Goal: Task Accomplishment & Management: Complete application form

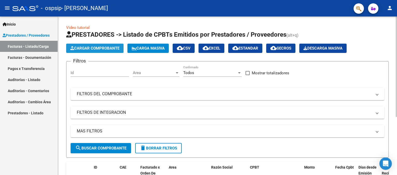
click at [96, 47] on span "Cargar Comprobante" at bounding box center [94, 48] width 49 height 5
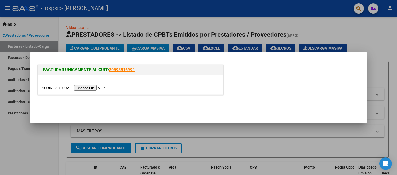
click at [99, 86] on input "file" at bounding box center [74, 87] width 65 height 5
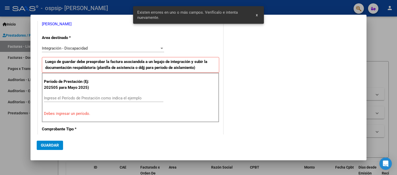
scroll to position [94, 0]
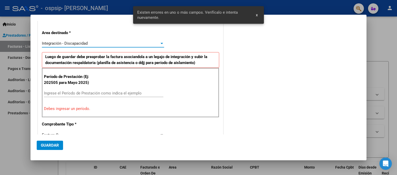
click at [160, 42] on div at bounding box center [162, 43] width 5 height 4
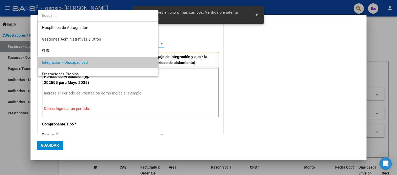
scroll to position [19, 0]
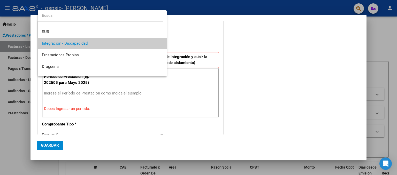
click at [194, 84] on div at bounding box center [198, 87] width 397 height 175
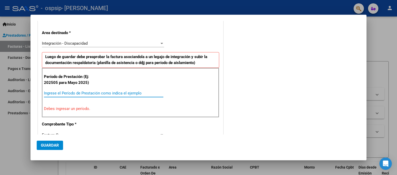
click at [112, 94] on input "Ingrese el Período de Prestación como indica el ejemplo" at bounding box center [103, 93] width 119 height 5
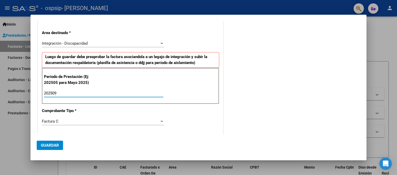
type input "202509"
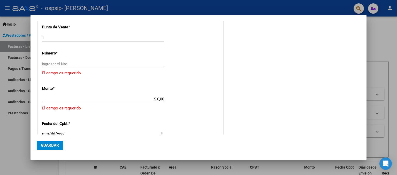
scroll to position [208, 0]
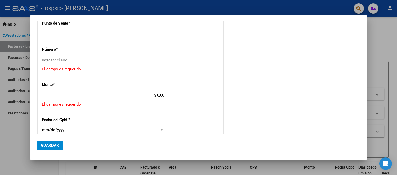
click at [154, 64] on div "Ingresar el Nro." at bounding box center [103, 62] width 122 height 13
click at [151, 59] on input "Ingresar el Nro." at bounding box center [103, 60] width 122 height 5
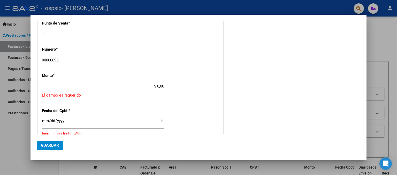
type input "00000095"
click at [163, 85] on app-form-text-field "Monto * $ 0,00 Ingresar el monto [GEOGRAPHIC_DATA] es requerido" at bounding box center [130, 85] width 177 height 25
click at [161, 85] on input "$ 0,00" at bounding box center [103, 86] width 122 height 5
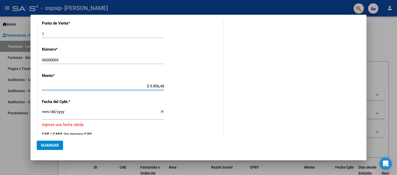
type input "$ 98.964,88"
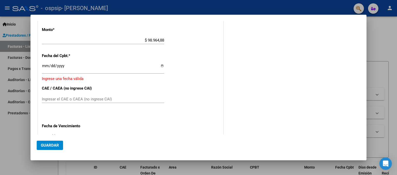
scroll to position [259, 0]
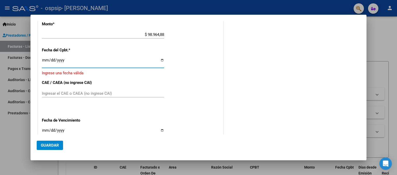
click at [115, 63] on input "Ingresar la fecha" at bounding box center [103, 62] width 122 height 8
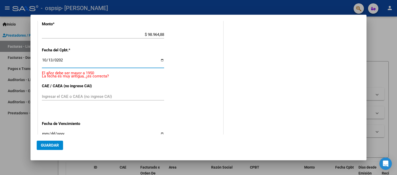
type input "[DATE]"
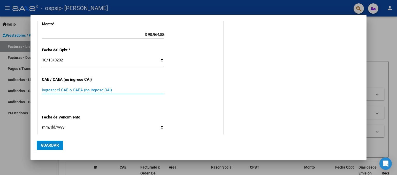
click at [108, 88] on input "Ingresar el CAE o CAEA (no ingrese CAI)" at bounding box center [103, 90] width 122 height 5
type input "75414800063200"
click at [46, 125] on input "Ingresar la fecha" at bounding box center [103, 129] width 122 height 8
type input "[DATE]"
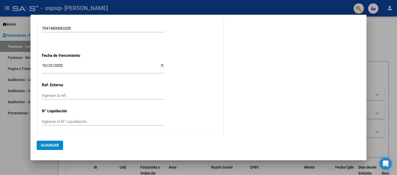
scroll to position [321, 0]
click at [127, 93] on input "Ingresar la ref." at bounding box center [103, 95] width 122 height 5
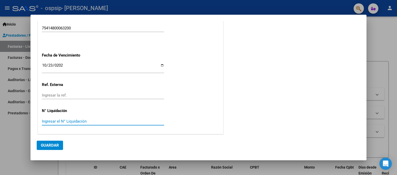
click at [82, 120] on input "Ingresar el N° Liquidación" at bounding box center [103, 121] width 122 height 5
click at [57, 145] on span "Guardar" at bounding box center [50, 145] width 18 height 5
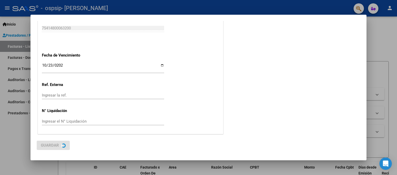
scroll to position [0, 0]
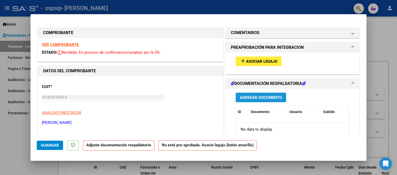
click at [254, 97] on span "Agregar Documento" at bounding box center [261, 97] width 42 height 5
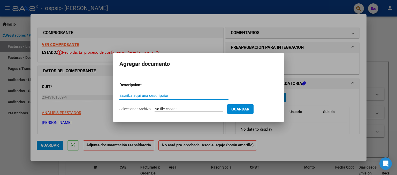
click at [186, 97] on input "Escriba aquí una descripcion" at bounding box center [173, 95] width 109 height 5
type input "planilla de asistencia"
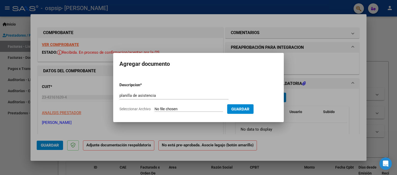
click at [143, 107] on span "Seleccionar Archivo" at bounding box center [134, 109] width 31 height 4
click at [155, 107] on input "Seleccionar Archivo" at bounding box center [189, 109] width 69 height 5
type input "C:\fakepath\planillaseptgael.pdf"
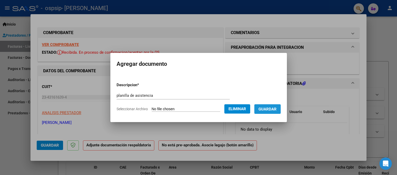
click at [275, 107] on span "Guardar" at bounding box center [268, 109] width 18 height 5
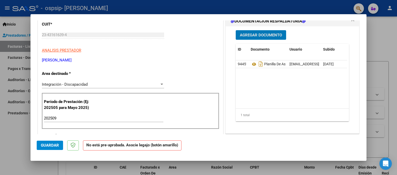
scroll to position [62, 0]
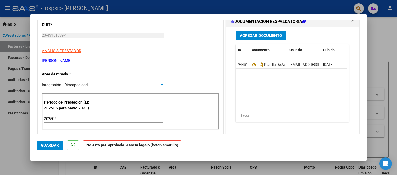
click at [161, 85] on div at bounding box center [162, 84] width 3 height 1
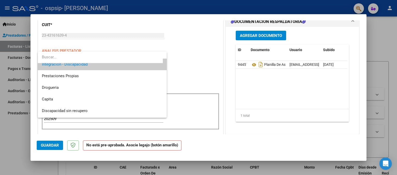
scroll to position [0, 0]
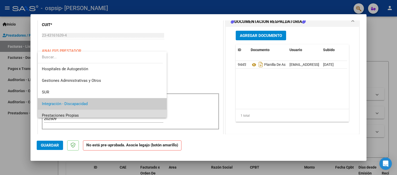
click at [102, 114] on span "Prestaciones Propias" at bounding box center [102, 116] width 121 height 12
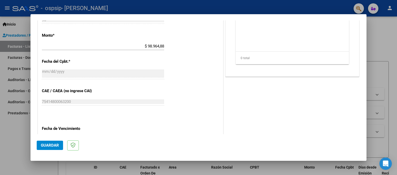
scroll to position [207, 0]
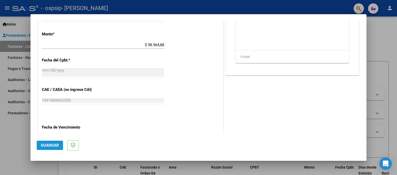
click at [47, 145] on span "Guardar" at bounding box center [50, 145] width 18 height 5
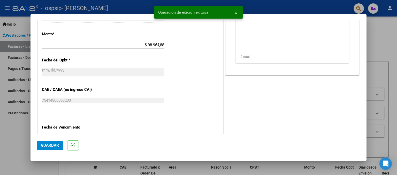
click at [389, 29] on div at bounding box center [198, 87] width 397 height 175
type input "$ 0,00"
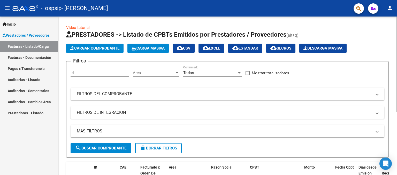
drag, startPoint x: 395, startPoint y: 104, endPoint x: 397, endPoint y: 118, distance: 14.6
click at [397, 118] on div "Video tutorial PRESTADORES -> Listado de CPBTs Emitidos por Prestadores / Prove…" at bounding box center [228, 147] width 341 height 260
click at [395, 101] on div "Video tutorial PRESTADORES -> Listado de CPBTs Emitidos por Prestadores / Prove…" at bounding box center [227, 147] width 339 height 260
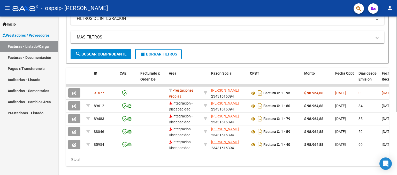
click at [397, 153] on div at bounding box center [396, 123] width 1 height 96
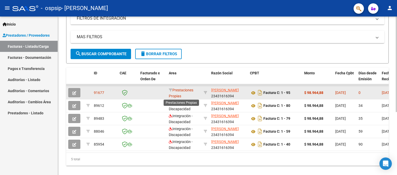
click at [181, 91] on span "Prestaciones Propias" at bounding box center [181, 93] width 25 height 10
click at [73, 91] on icon "button" at bounding box center [74, 93] width 4 height 4
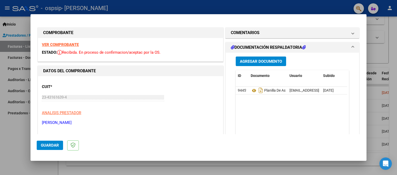
drag, startPoint x: 367, startPoint y: 39, endPoint x: 369, endPoint y: 61, distance: 22.1
click at [369, 61] on div at bounding box center [198, 87] width 397 height 175
type input "$ 0,00"
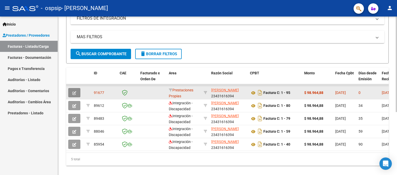
click at [72, 93] on icon "button" at bounding box center [74, 93] width 4 height 4
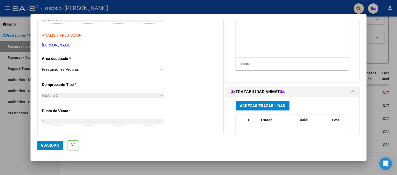
scroll to position [80, 0]
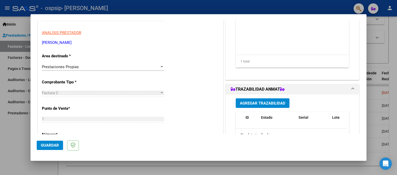
click at [161, 64] on div "Prestaciones Propias Seleccionar Area" at bounding box center [103, 67] width 122 height 8
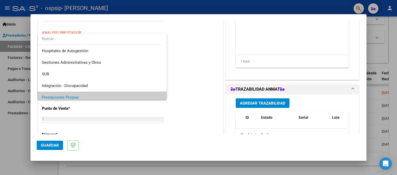
scroll to position [31, 0]
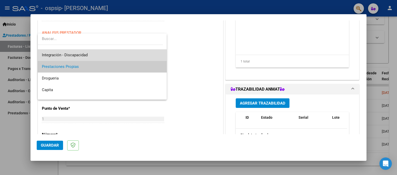
click at [146, 52] on span "Integración - Discapacidad" at bounding box center [102, 55] width 121 height 12
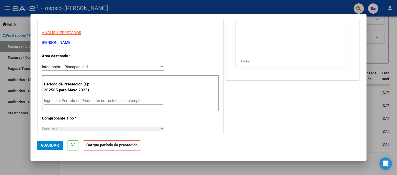
click at [77, 96] on div "Período de Prestación (Ej: 202505 para [DATE]) Ingrese el Período de Prestación…" at bounding box center [130, 94] width 177 height 36
click at [77, 97] on div "Ingrese el Período de Prestación como indica el ejemplo" at bounding box center [103, 101] width 119 height 8
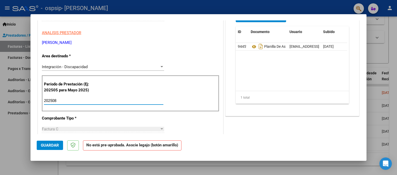
type input "202509"
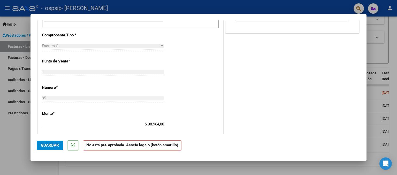
scroll to position [164, 0]
click at [161, 44] on div at bounding box center [162, 44] width 3 height 1
click at [51, 147] on span "Guardar" at bounding box center [50, 145] width 18 height 5
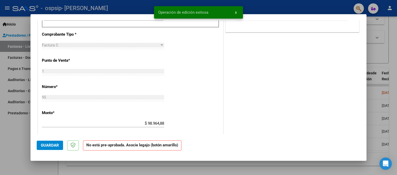
click at [11, 132] on div at bounding box center [198, 87] width 397 height 175
type input "$ 0,00"
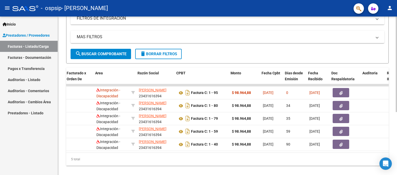
scroll to position [0, 83]
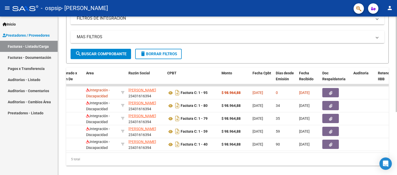
click at [387, 151] on datatable-body "91677 Integración - Discapacidad [PERSON_NAME] 23431616394 Factura C: 1 - 95 $ …" at bounding box center [227, 118] width 323 height 69
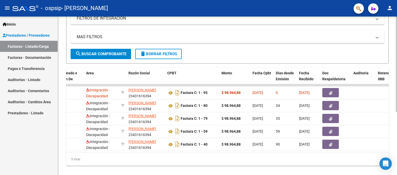
click at [387, 151] on datatable-body "91677 Integración - Discapacidad [PERSON_NAME] 23431616394 Factura C: 1 - 95 $ …" at bounding box center [227, 118] width 323 height 69
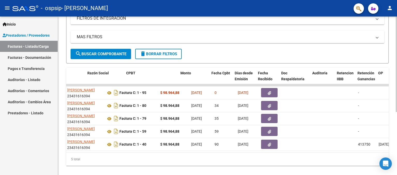
click at [387, 152] on datatable-body "91677 Integración - Discapacidad [PERSON_NAME] 23431616394 Factura C: 1 - 95 $ …" at bounding box center [227, 118] width 323 height 69
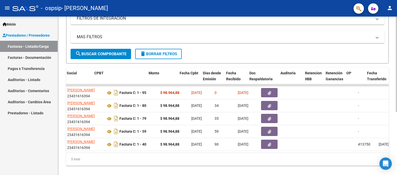
scroll to position [0, 156]
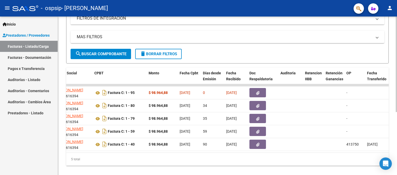
click at [387, 152] on datatable-body "91677 Integración - Discapacidad [PERSON_NAME] 23431616394 Factura C: 1 - 95 $ …" at bounding box center [227, 118] width 323 height 69
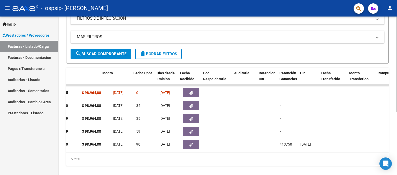
click at [387, 153] on datatable-body "91677 Integración - Discapacidad [PERSON_NAME] 23431616394 Factura C: 1 - 95 $ …" at bounding box center [227, 118] width 323 height 69
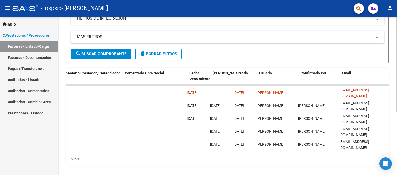
scroll to position [0, 767]
